Goal: Find contact information: Obtain details needed to contact an individual or organization

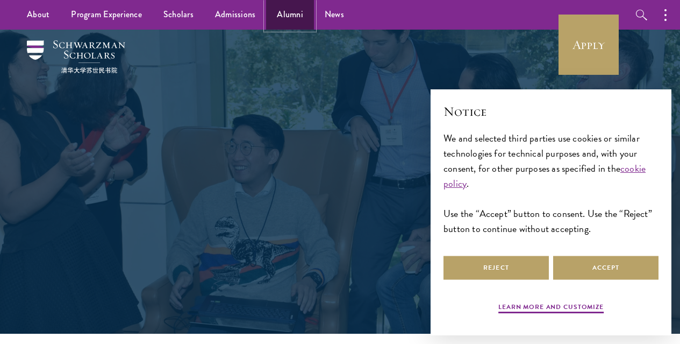
click at [291, 16] on link "Alumni" at bounding box center [290, 15] width 48 height 30
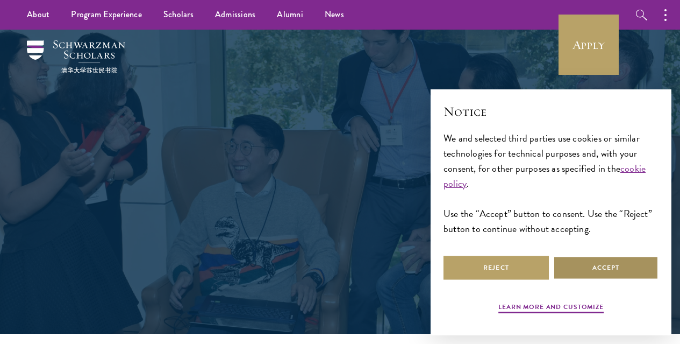
click at [599, 264] on button "Accept" at bounding box center [605, 267] width 105 height 24
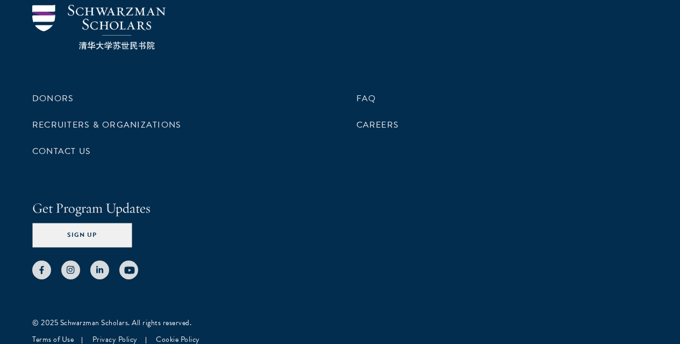
scroll to position [4695, 0]
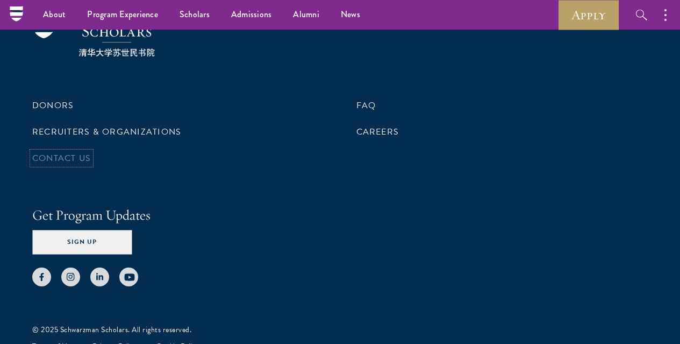
click at [91, 165] on link "Contact Us" at bounding box center [61, 158] width 59 height 13
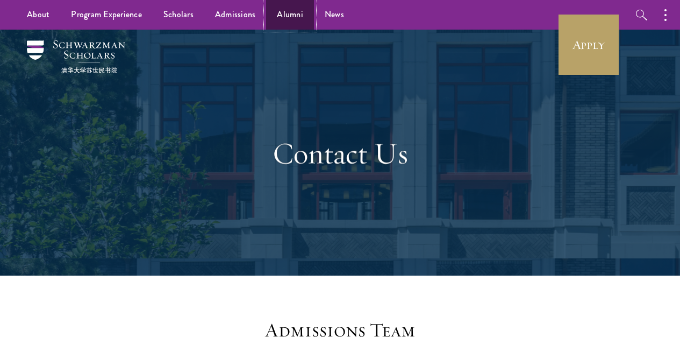
click at [287, 14] on link "Alumni" at bounding box center [290, 15] width 48 height 30
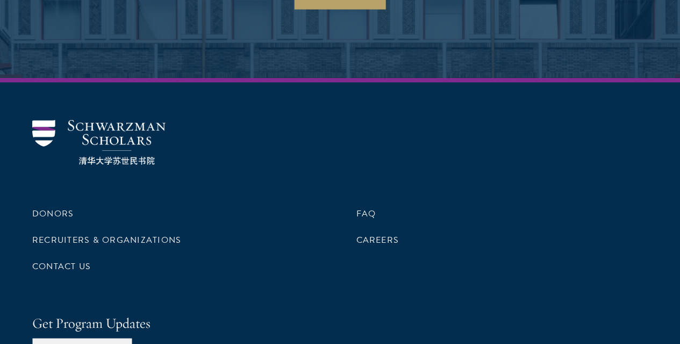
scroll to position [4702, 0]
